Goal: Task Accomplishment & Management: Use online tool/utility

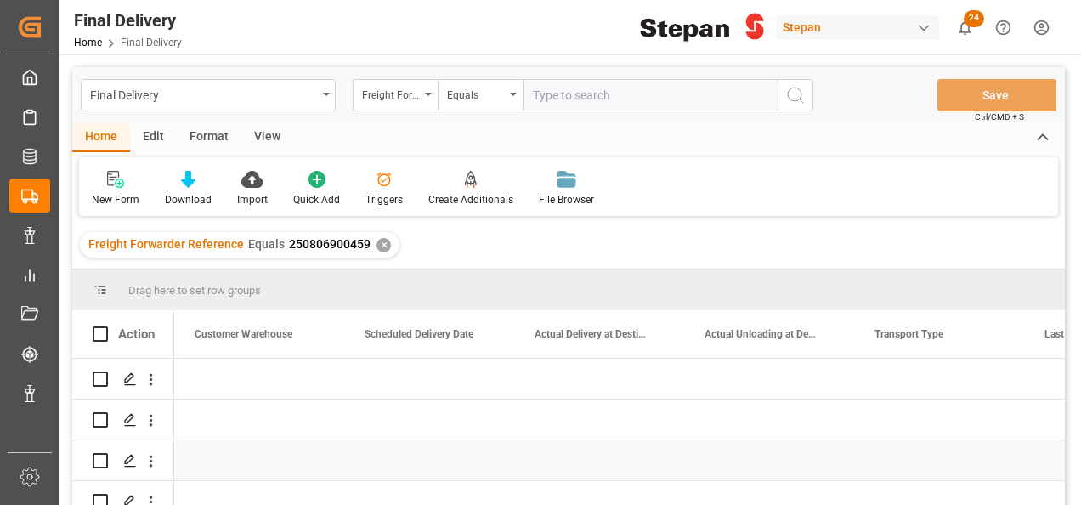
scroll to position [0, 2210]
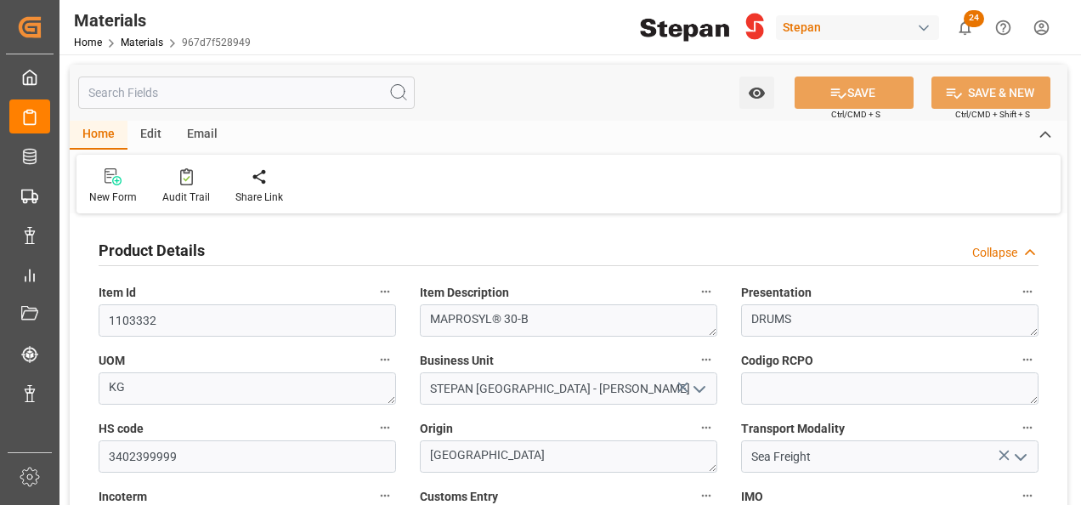
scroll to position [255, 0]
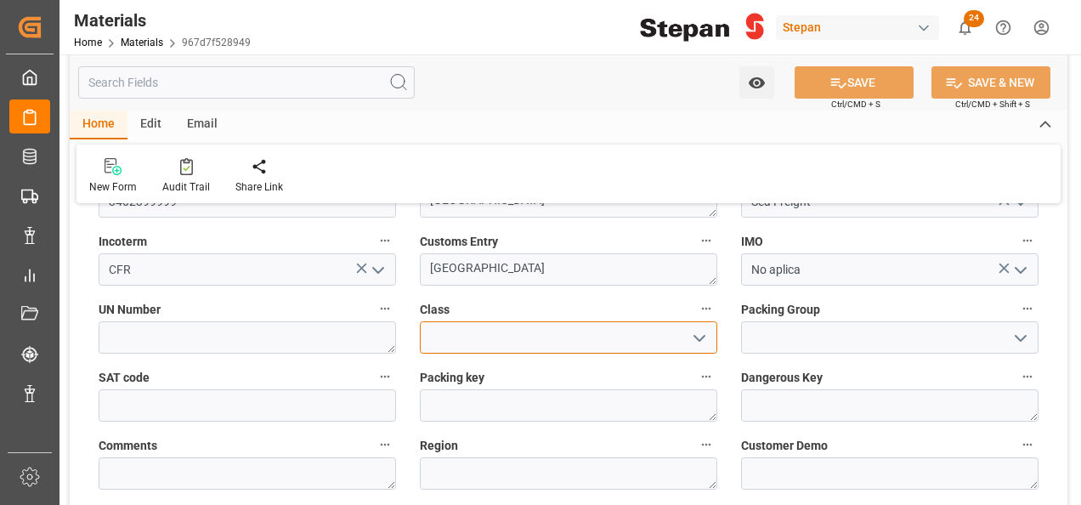
click at [444, 331] on input at bounding box center [568, 337] width 297 height 32
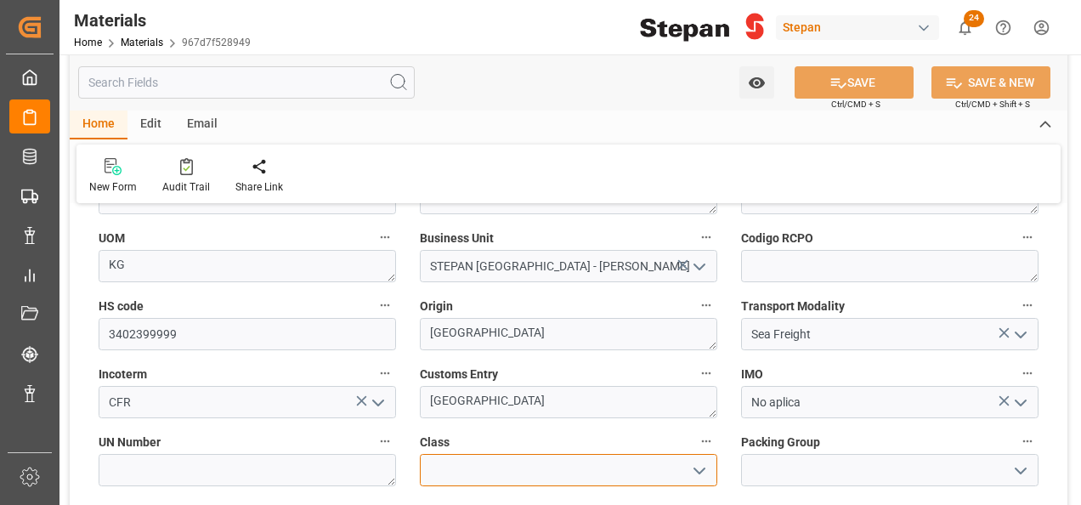
scroll to position [0, 0]
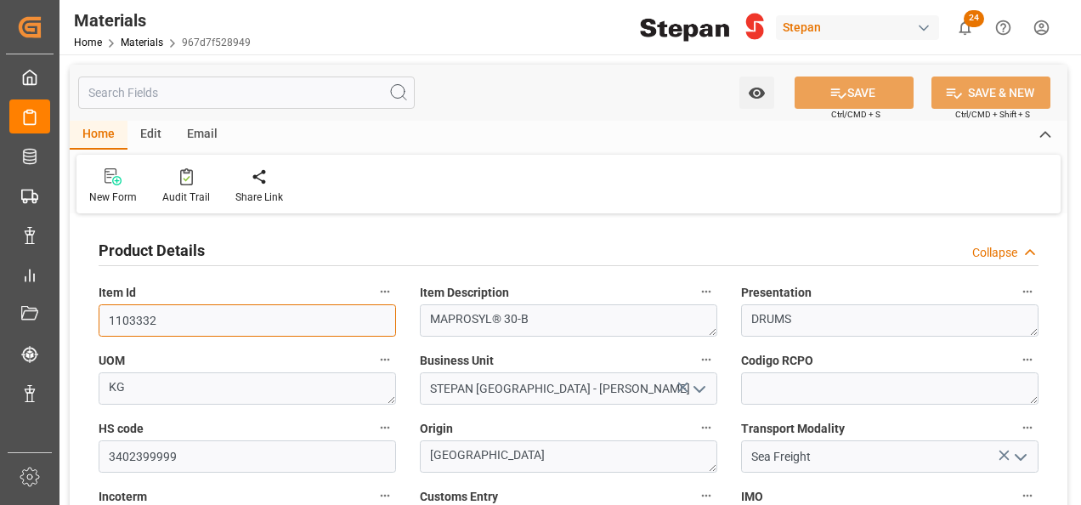
drag, startPoint x: 159, startPoint y: 316, endPoint x: 83, endPoint y: 322, distance: 75.9
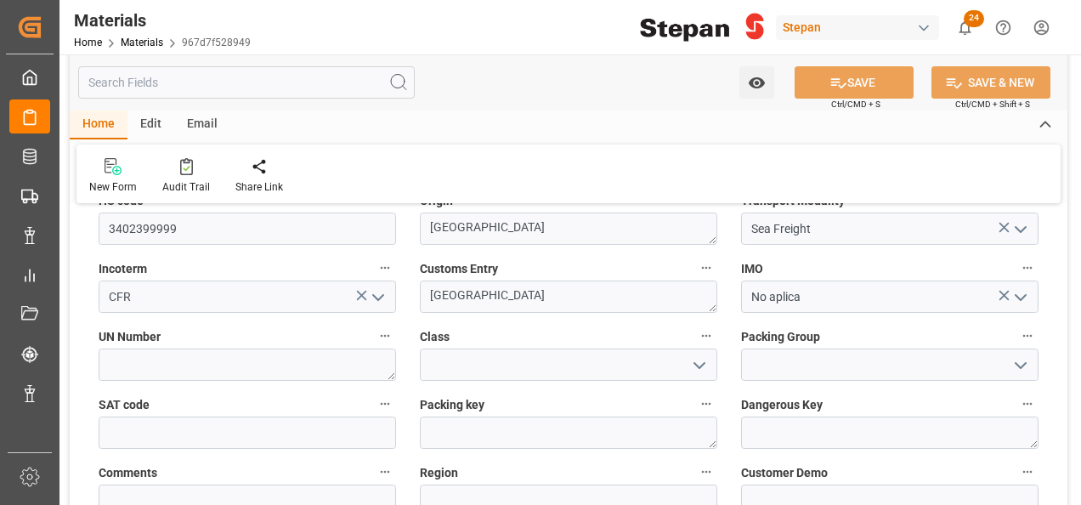
scroll to position [340, 0]
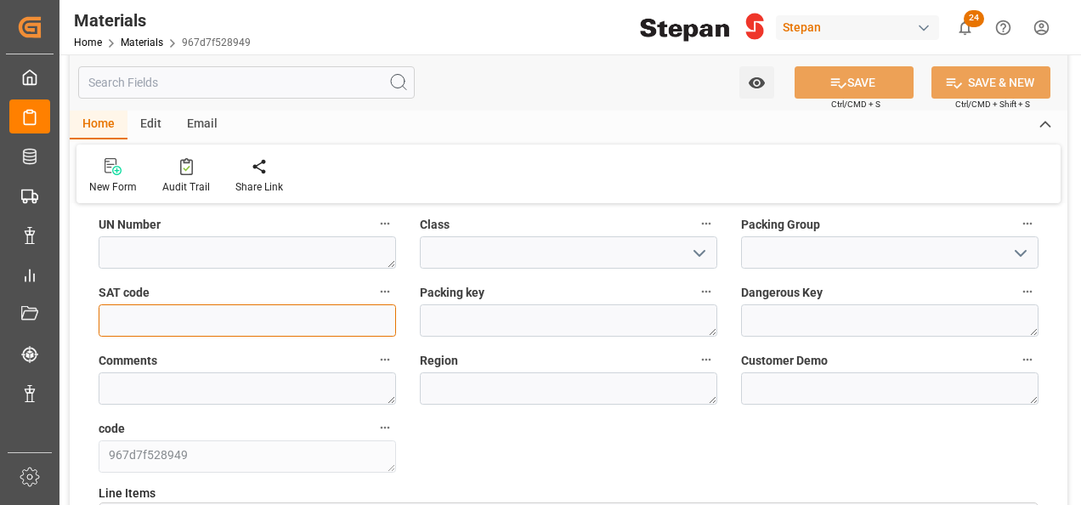
click at [236, 320] on input "text" at bounding box center [247, 320] width 297 height 32
type input "12161900"
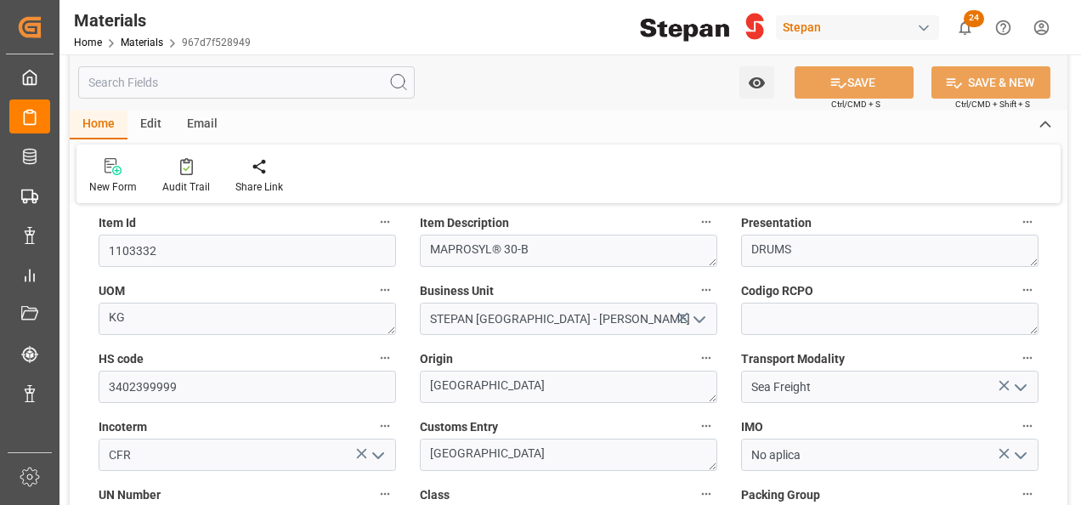
scroll to position [0, 0]
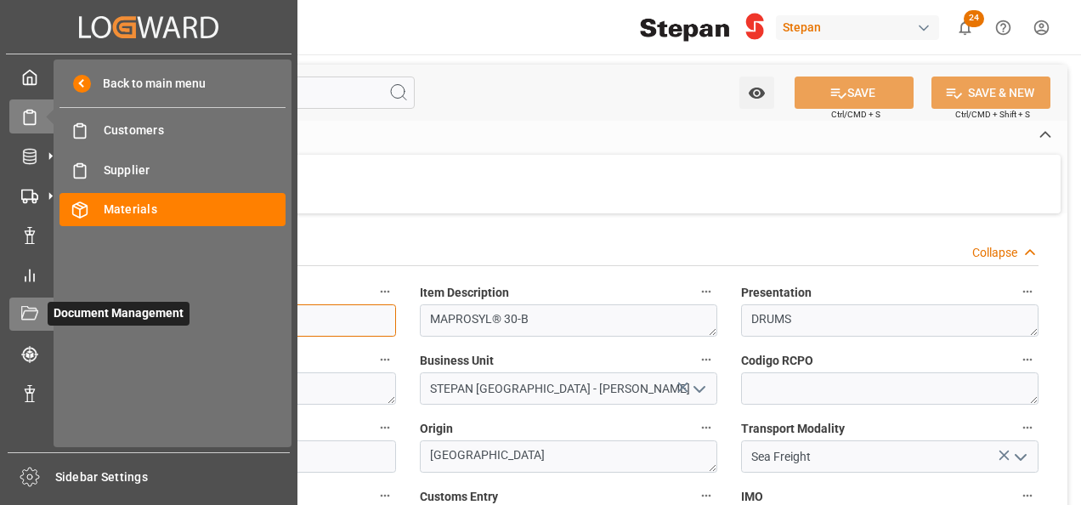
drag, startPoint x: 152, startPoint y: 320, endPoint x: 45, endPoint y: 320, distance: 107.1
click at [45, 320] on div "Created by potrace 1.15, written by Peter Selinger 2001-2017 Created by potrace…" at bounding box center [540, 252] width 1081 height 505
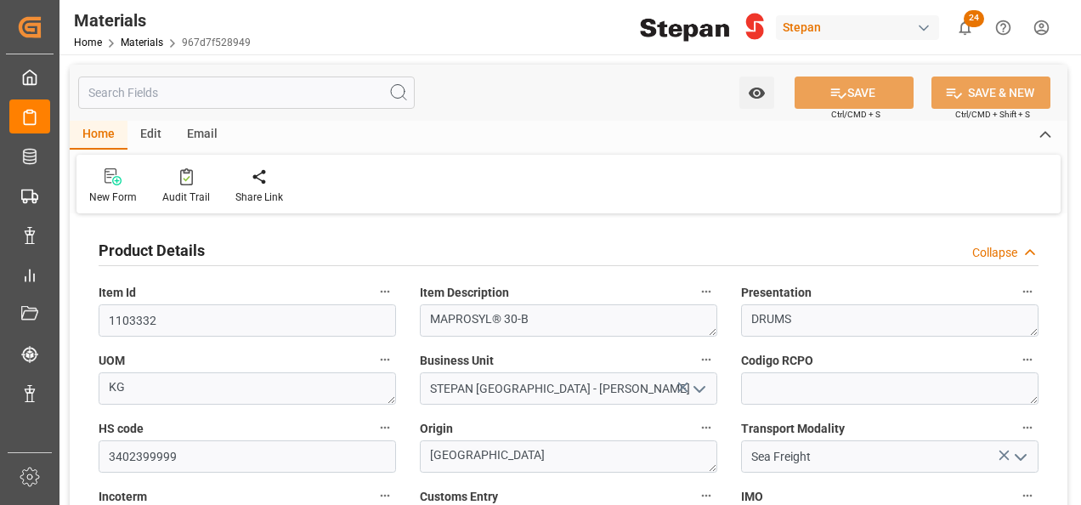
click at [237, 238] on div "Product Details Collapse" at bounding box center [569, 249] width 940 height 32
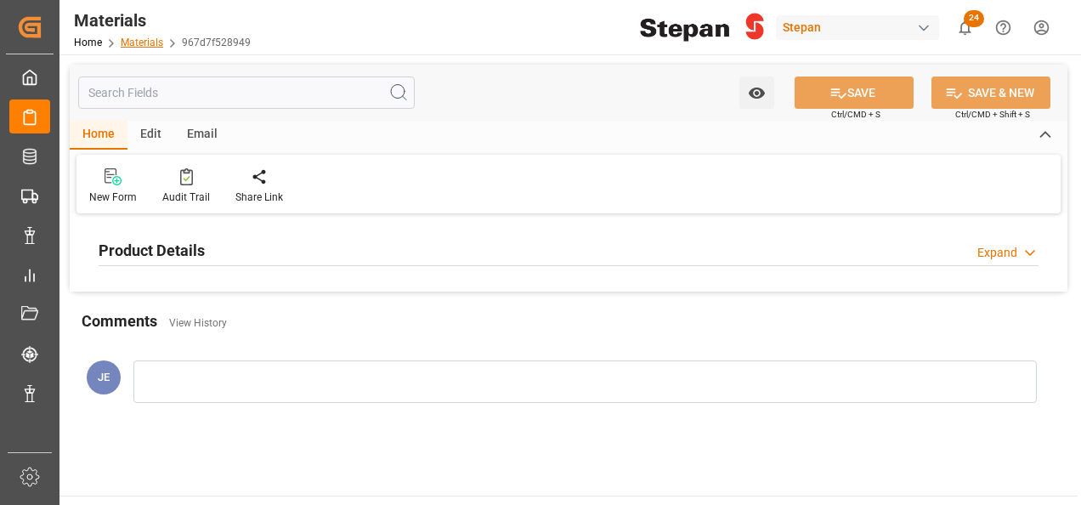
click at [139, 42] on link "Materials" at bounding box center [142, 43] width 42 height 12
